Goal: Transaction & Acquisition: Purchase product/service

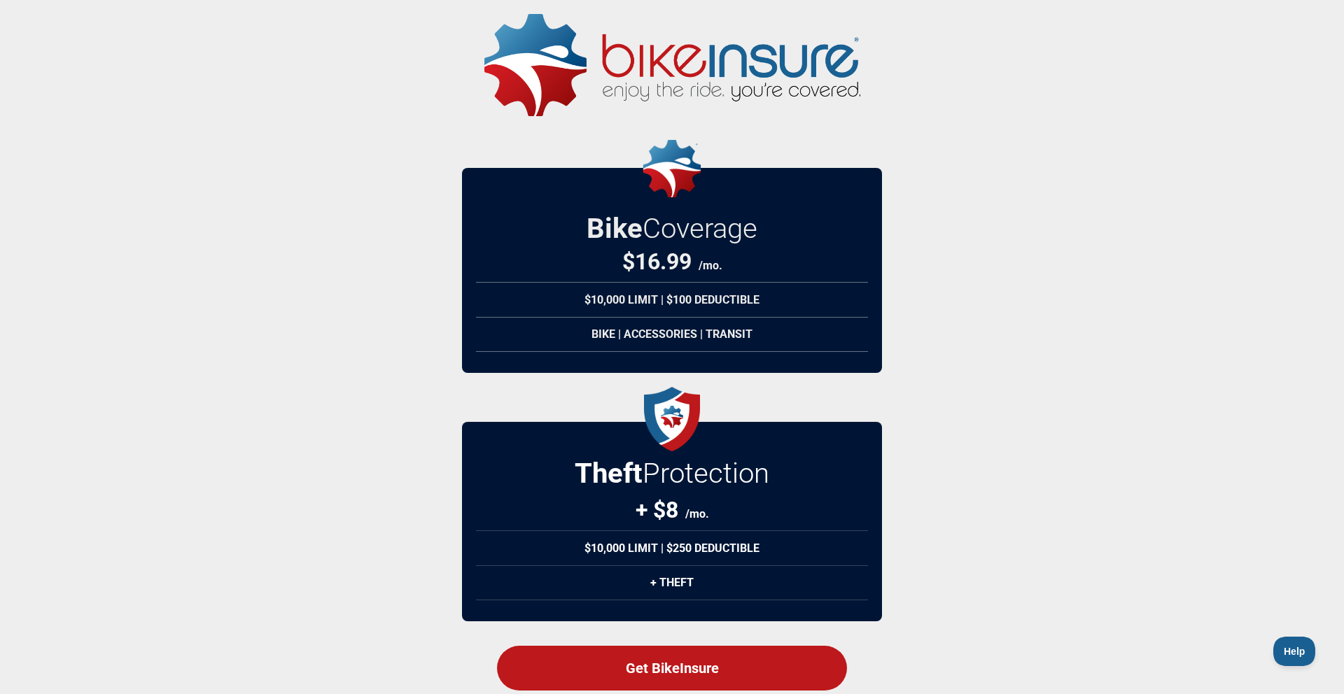
click at [673, 664] on div "Get BikeInsure" at bounding box center [672, 668] width 350 height 45
